Goal: Task Accomplishment & Management: Manage account settings

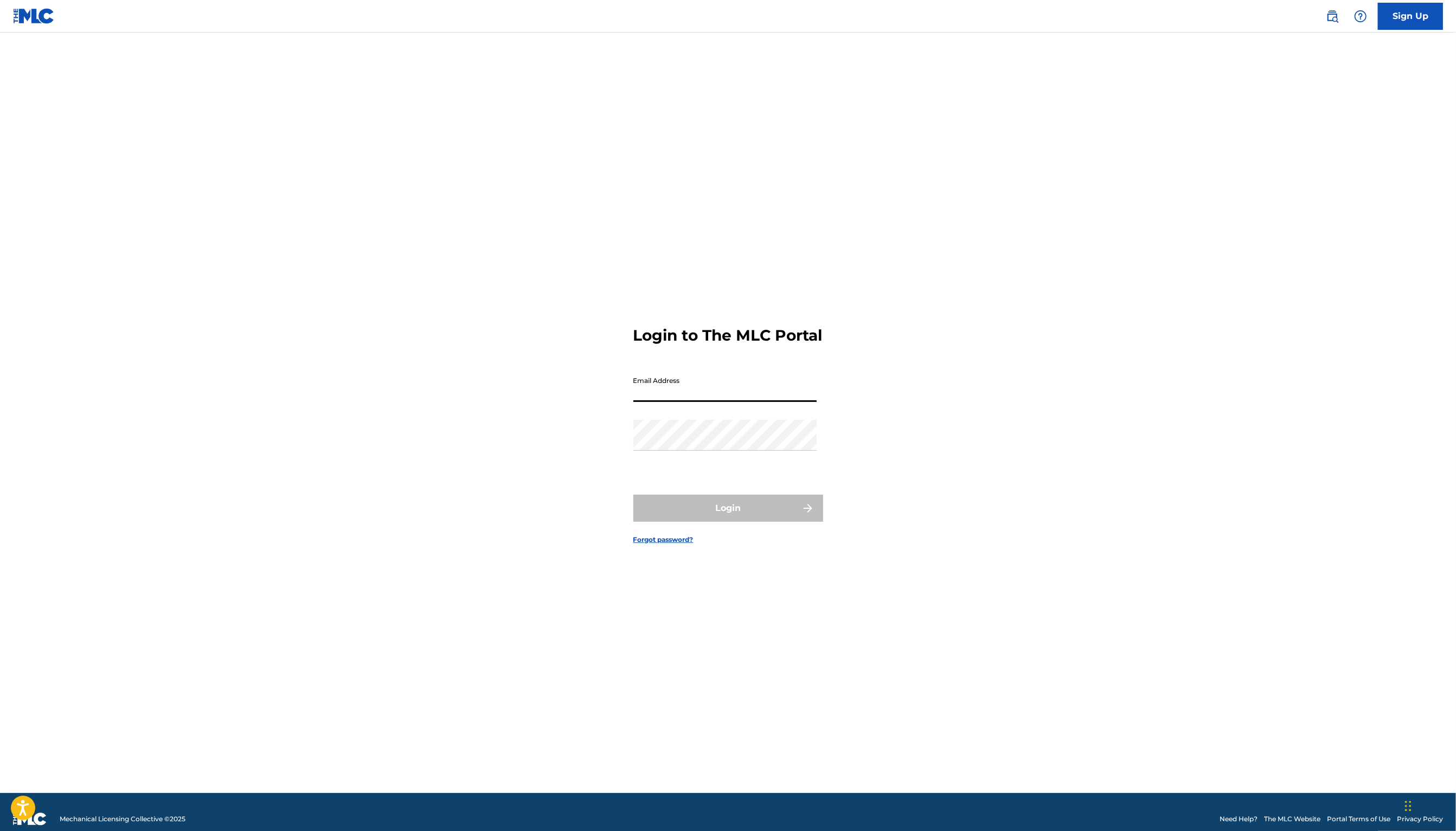
click at [689, 396] on input "Email Address" at bounding box center [725, 386] width 184 height 31
type input "[PERSON_NAME][EMAIL_ADDRESS][PERSON_NAME][DOMAIN_NAME]"
click at [733, 516] on button "Login" at bounding box center [728, 508] width 190 height 27
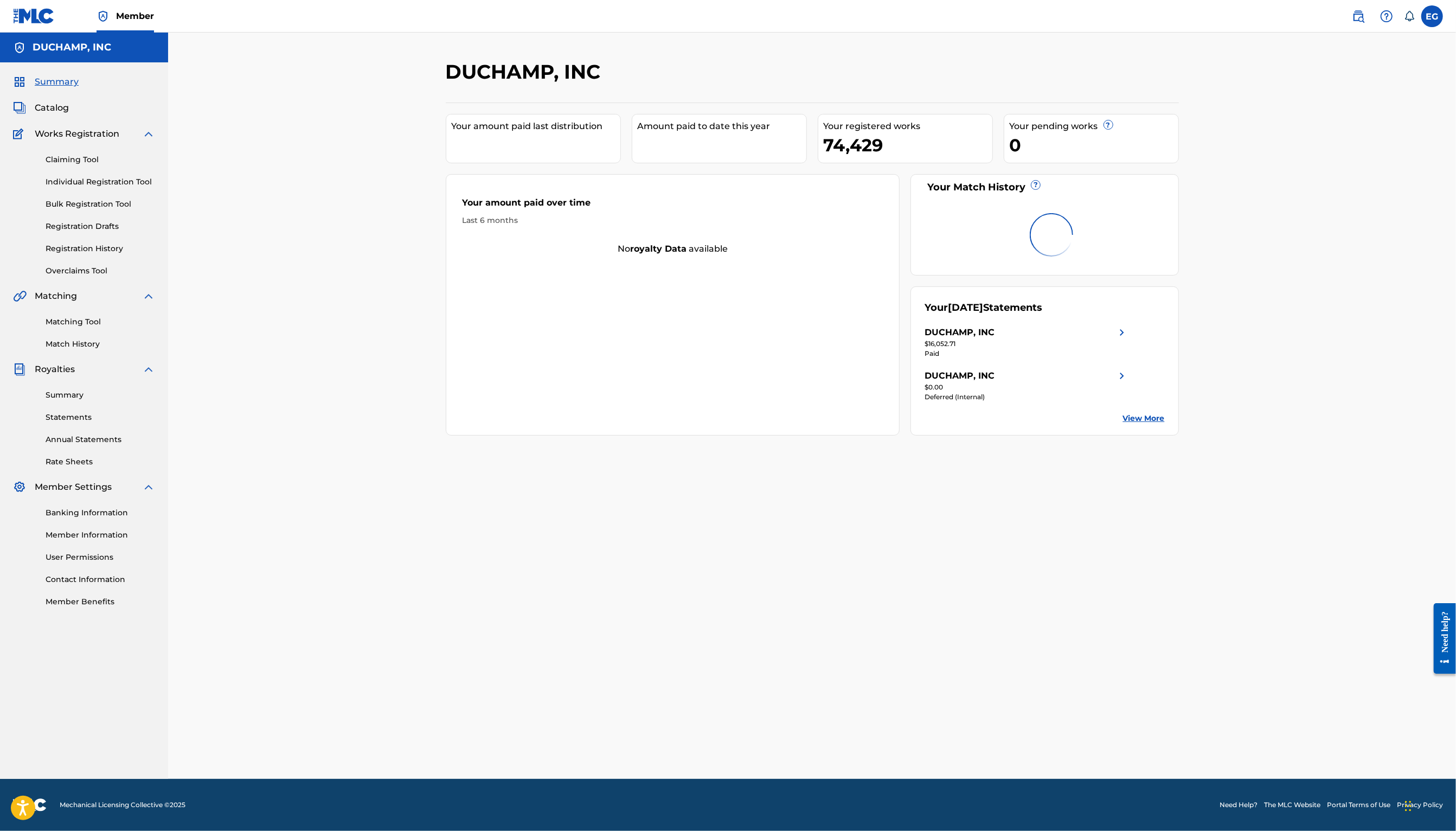
click at [70, 345] on link "Match History" at bounding box center [100, 344] width 110 height 11
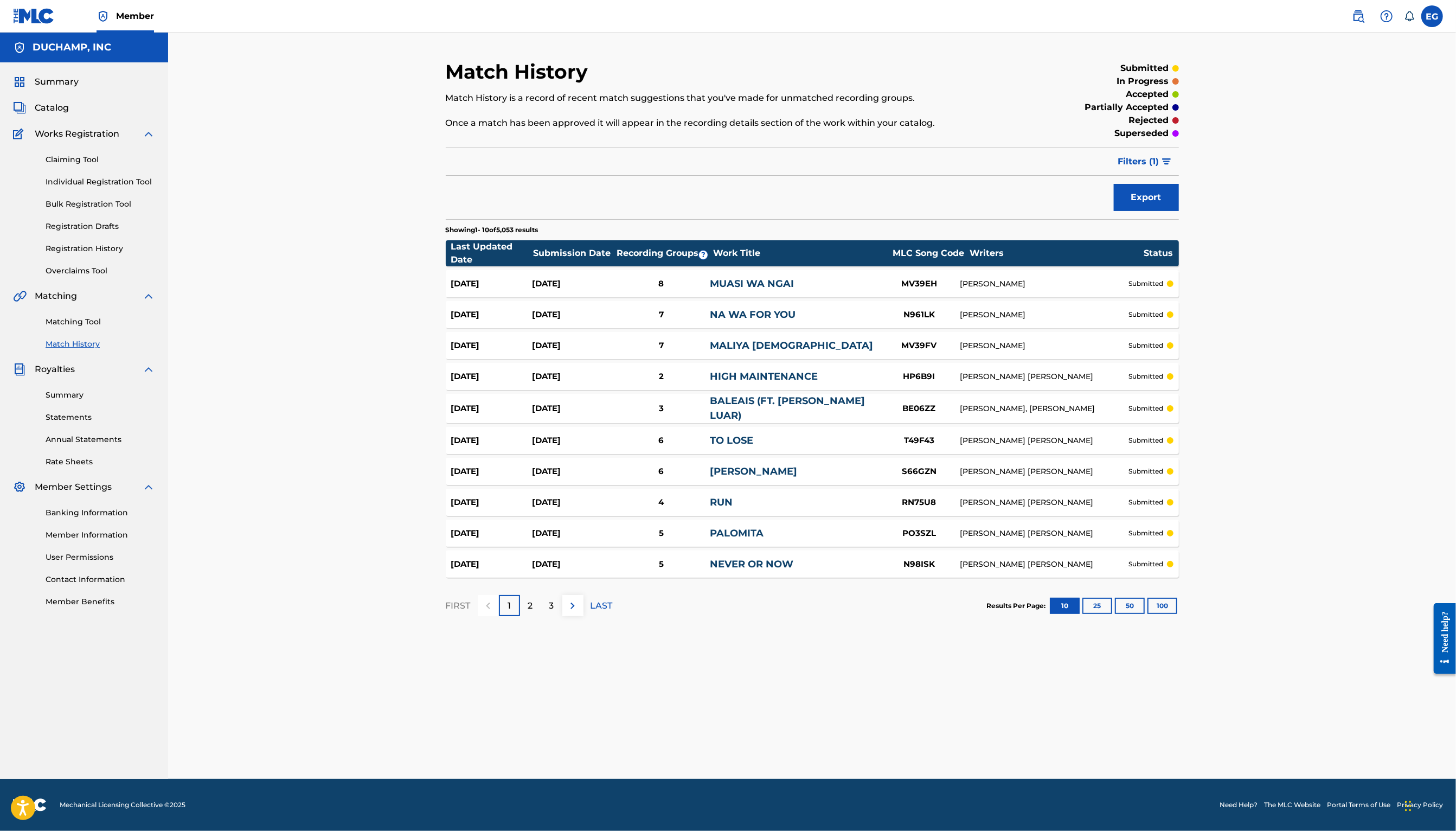
click at [1158, 601] on button "100" at bounding box center [1162, 606] width 30 height 16
